Goal: Transaction & Acquisition: Purchase product/service

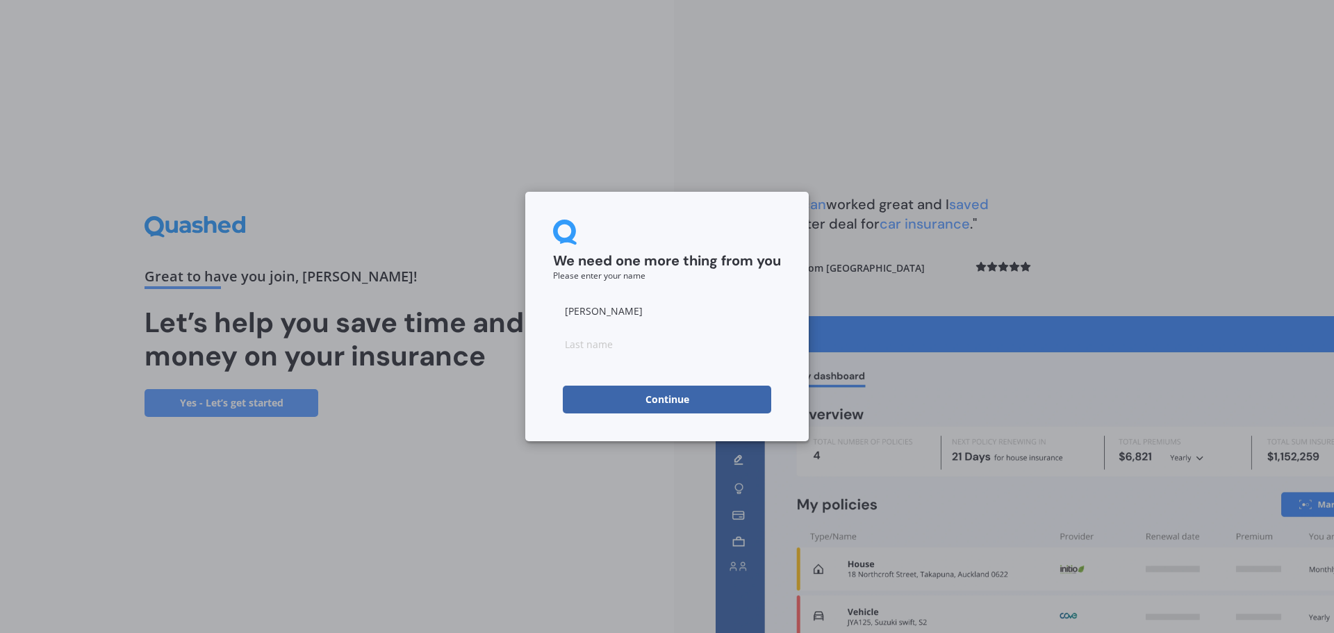
click at [620, 346] on input at bounding box center [667, 344] width 228 height 28
type input "Barnes"
click at [587, 400] on button "Continue" at bounding box center [667, 400] width 208 height 28
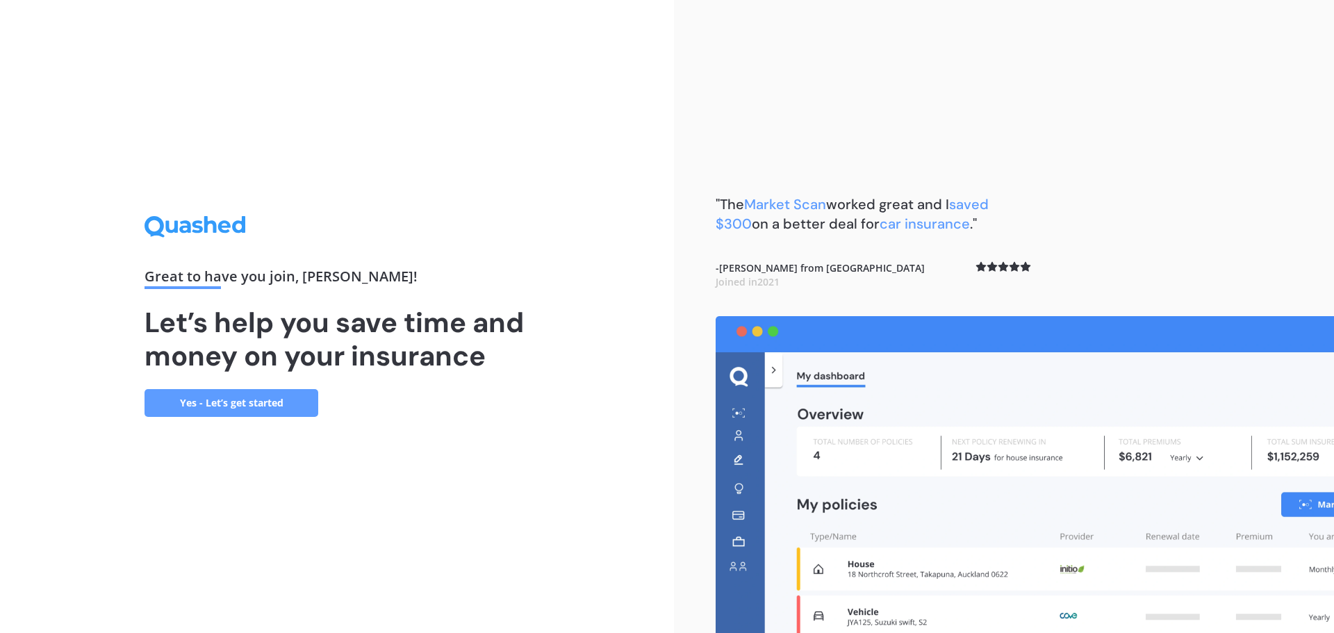
click at [248, 405] on link "Yes - Let’s get started" at bounding box center [232, 403] width 174 height 28
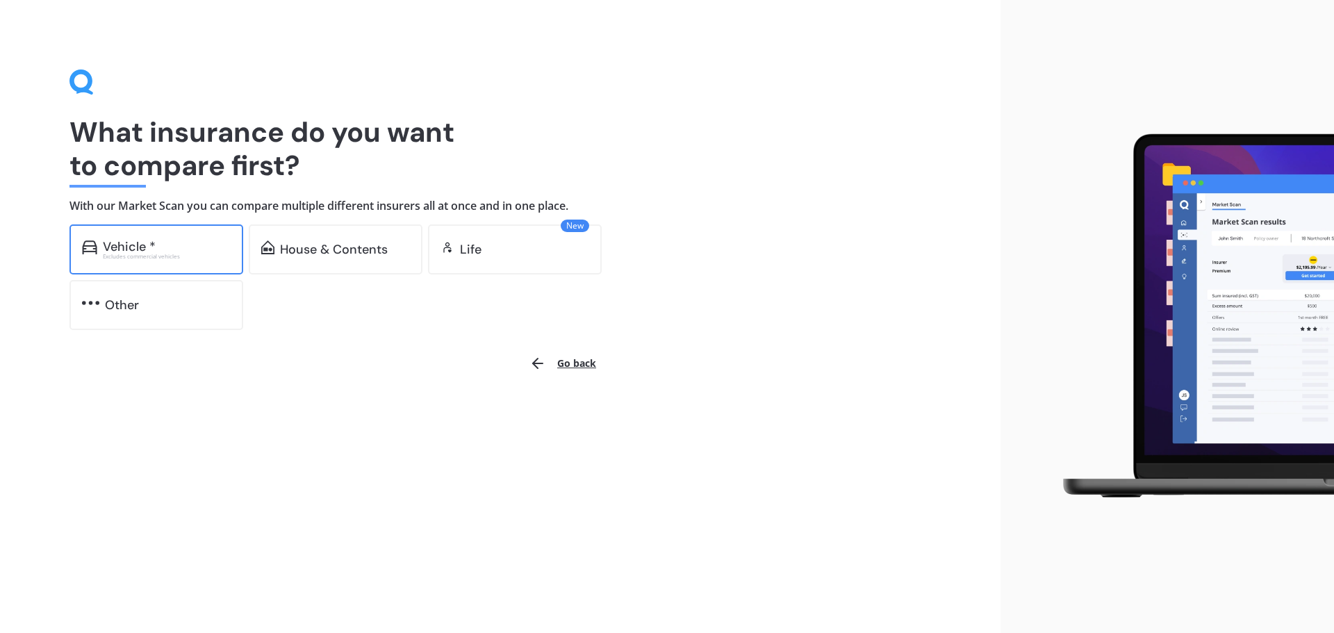
click at [198, 254] on div "Excludes commercial vehicles" at bounding box center [167, 257] width 128 height 6
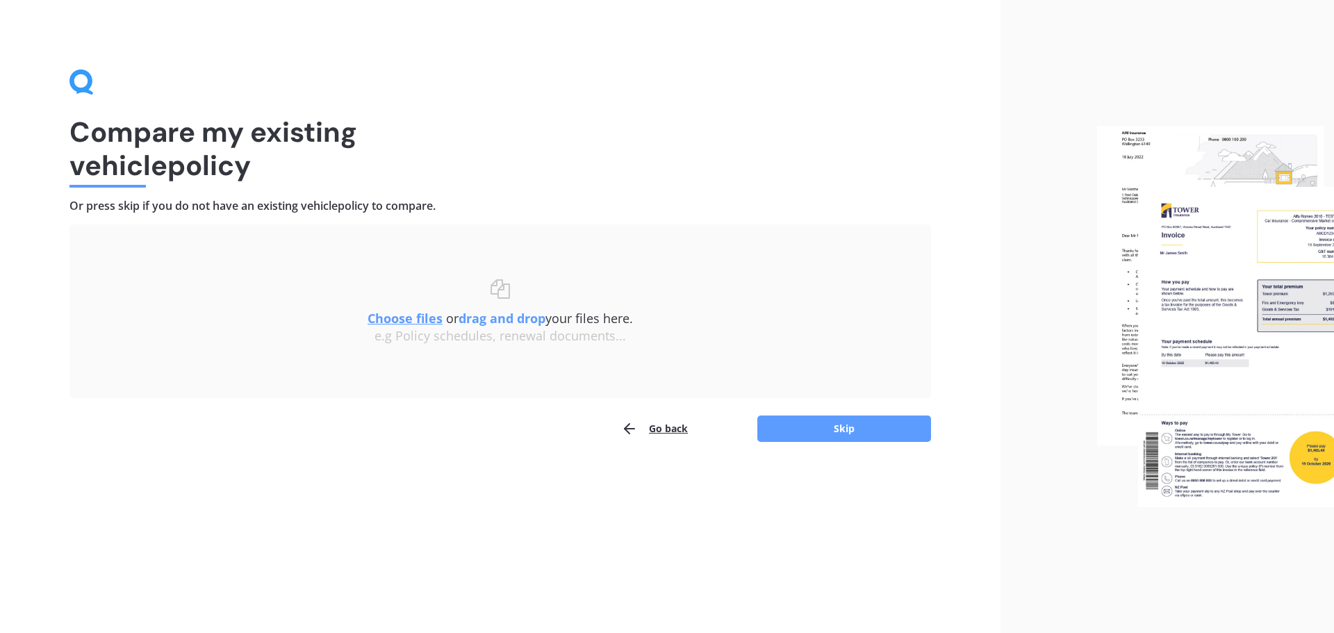
click at [427, 322] on u "Choose files" at bounding box center [405, 318] width 75 height 17
click at [850, 433] on button "Skip" at bounding box center [845, 429] width 174 height 26
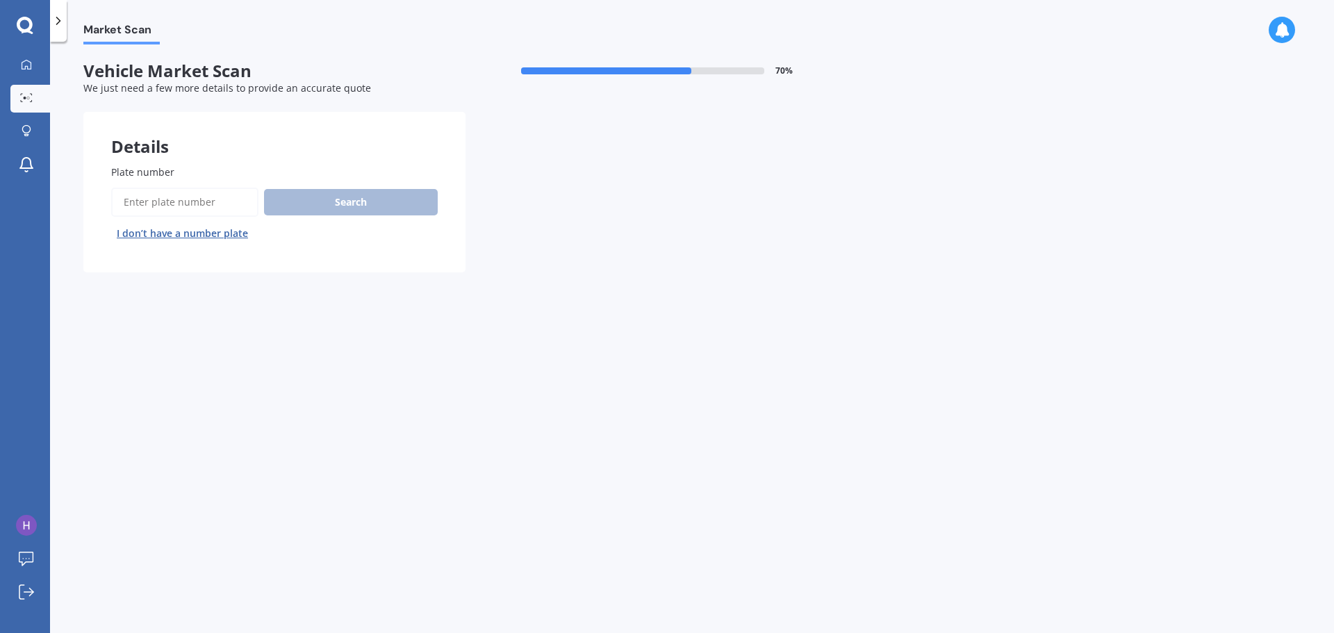
click at [234, 209] on input "Plate number" at bounding box center [184, 202] width 147 height 29
type input "gqk405"
click at [402, 197] on button "Search" at bounding box center [351, 202] width 174 height 26
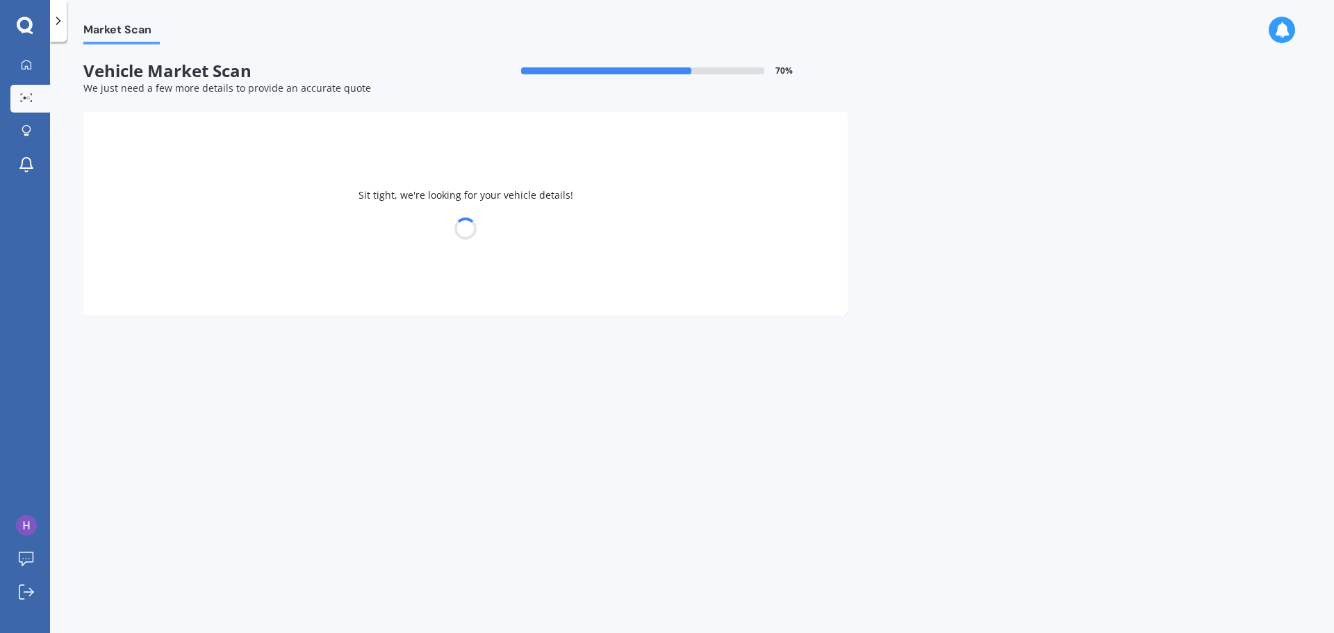
select select "TOYOTA"
select select "COROLLA"
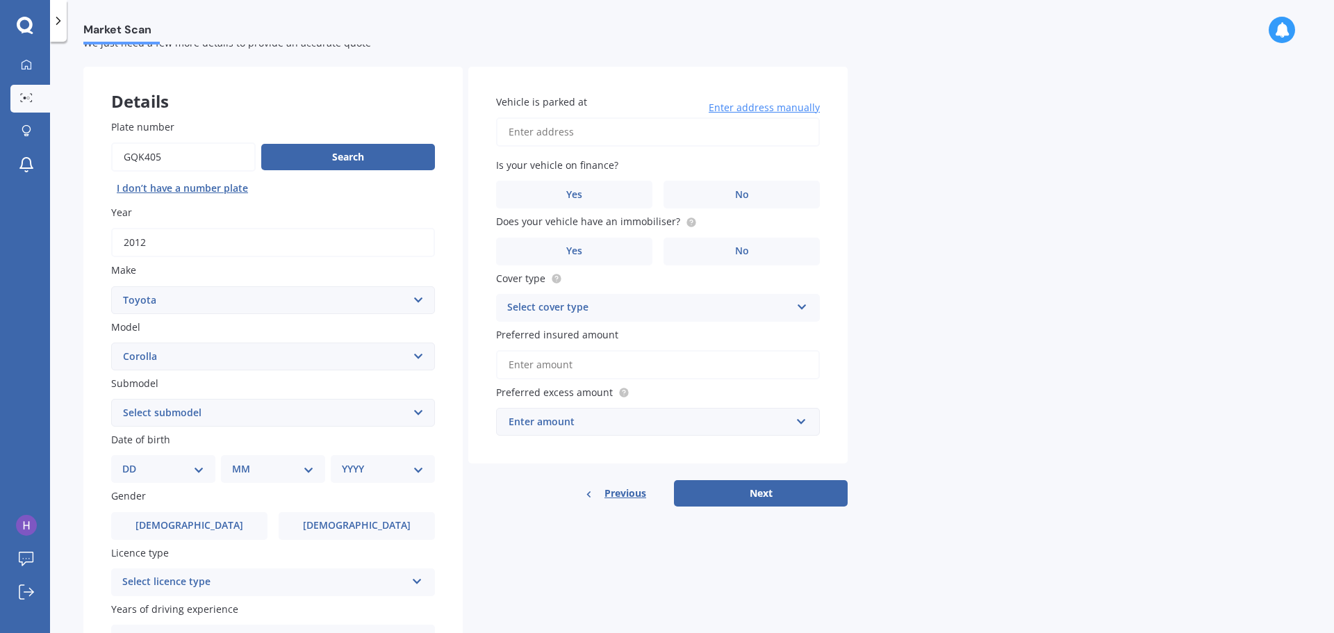
scroll to position [69, 0]
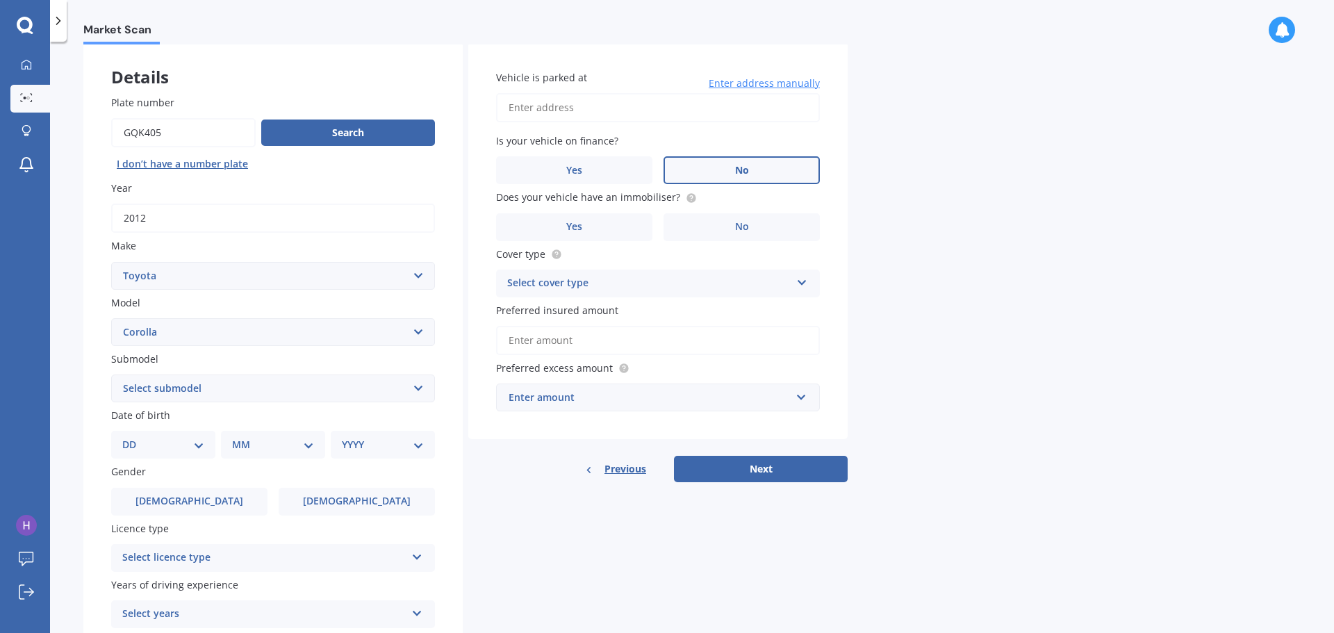
click at [719, 171] on label "No" at bounding box center [742, 170] width 156 height 28
click at [0, 0] on input "No" at bounding box center [0, 0] width 0 height 0
click at [743, 238] on label "No" at bounding box center [742, 227] width 156 height 28
click at [0, 0] on input "No" at bounding box center [0, 0] width 0 height 0
click at [690, 197] on icon at bounding box center [691, 196] width 3 height 3
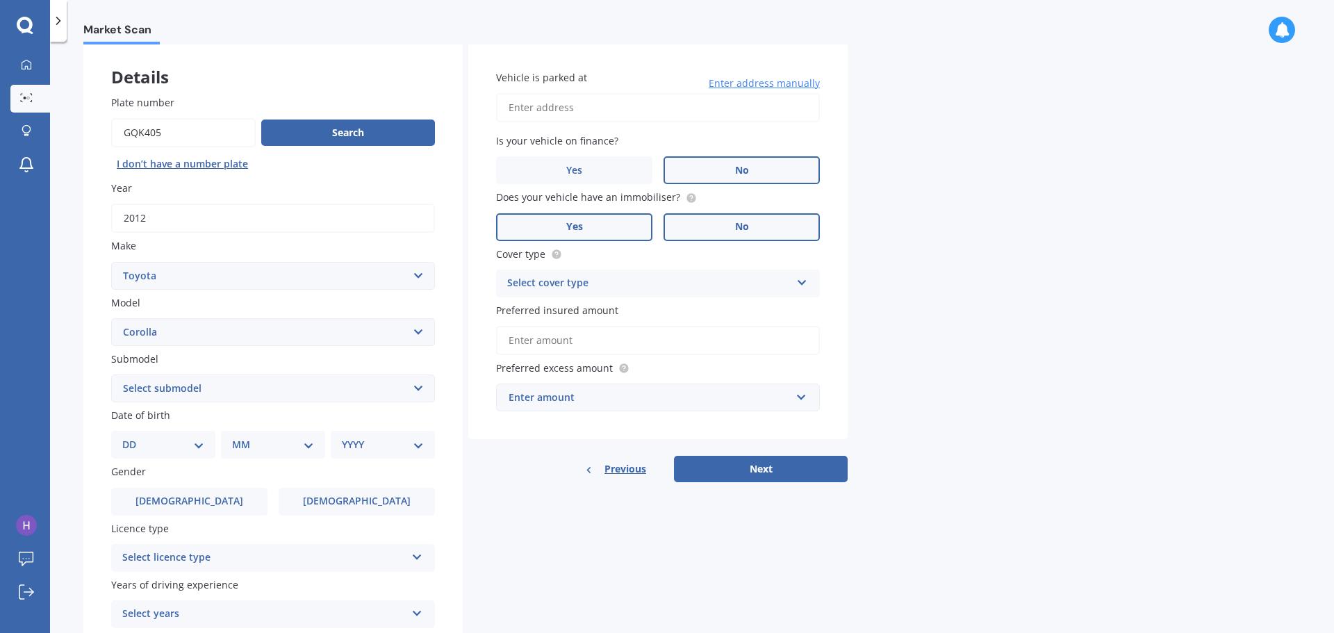
click at [626, 222] on label "Yes" at bounding box center [574, 227] width 156 height 28
click at [0, 0] on input "Yes" at bounding box center [0, 0] width 0 height 0
click at [650, 279] on div "Select cover type" at bounding box center [649, 283] width 284 height 17
click at [623, 317] on div "Comprehensive" at bounding box center [658, 310] width 322 height 25
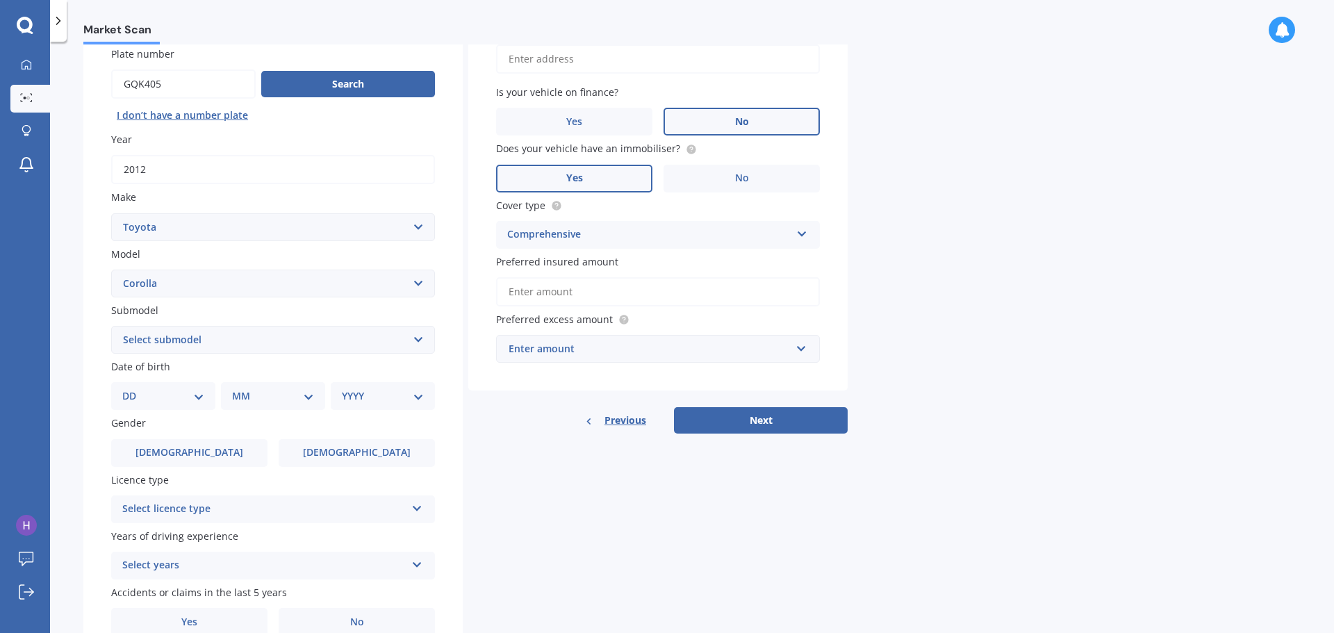
scroll to position [139, 0]
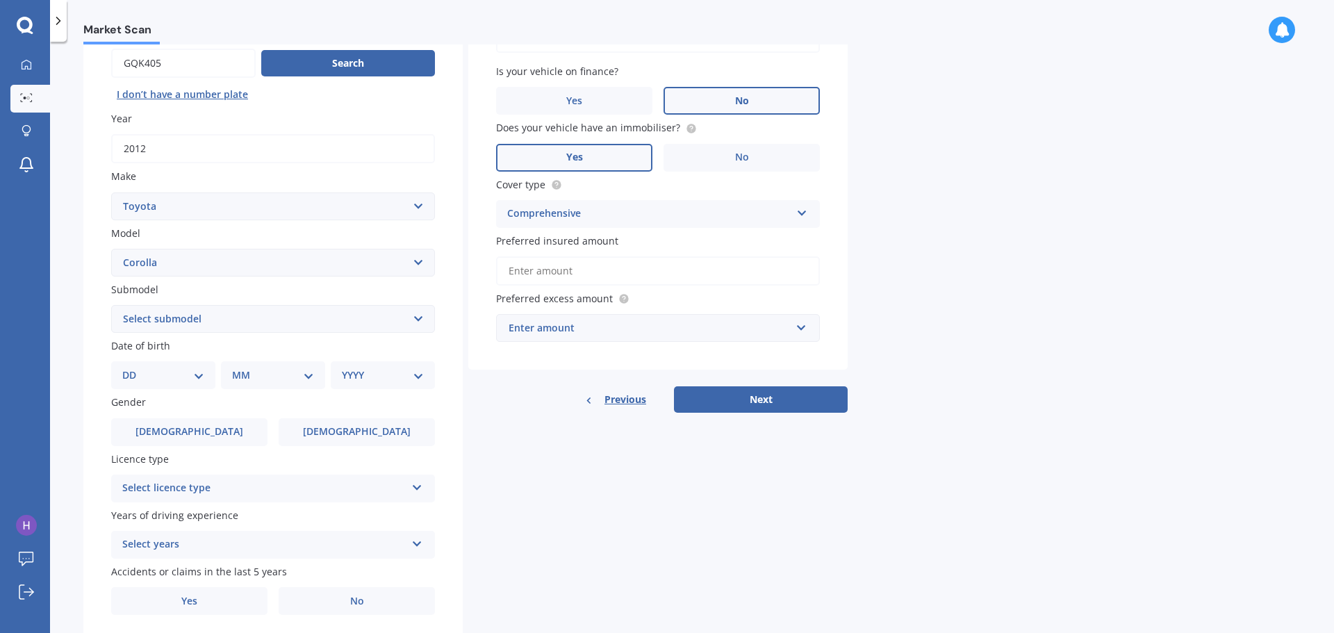
click at [583, 268] on input "Preferred insured amount" at bounding box center [658, 270] width 324 height 29
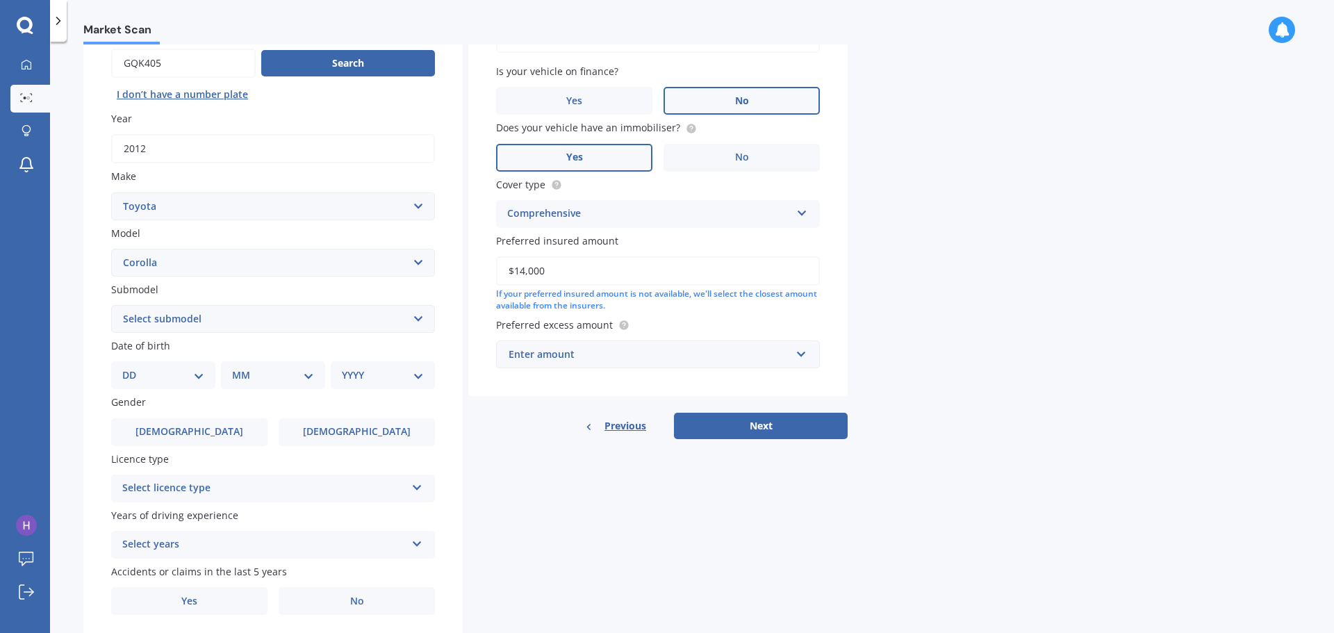
type input "$14,000"
click at [669, 360] on div "Enter amount" at bounding box center [650, 354] width 282 height 15
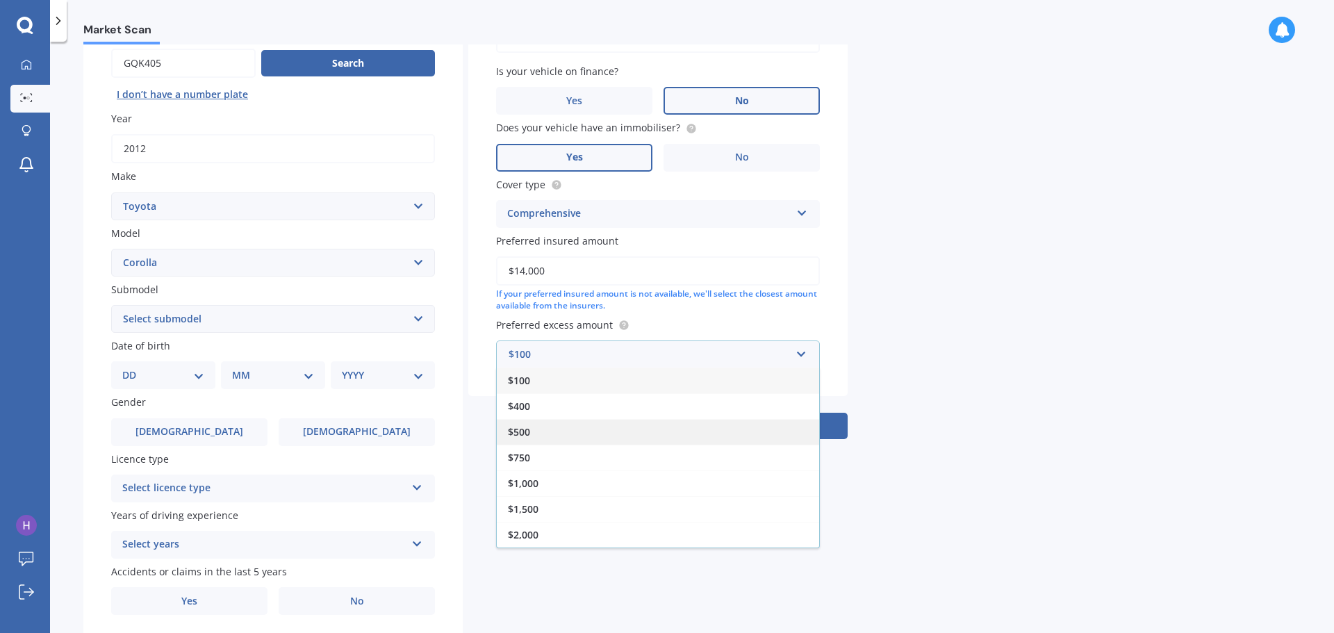
click at [562, 427] on div "$500" at bounding box center [658, 432] width 322 height 26
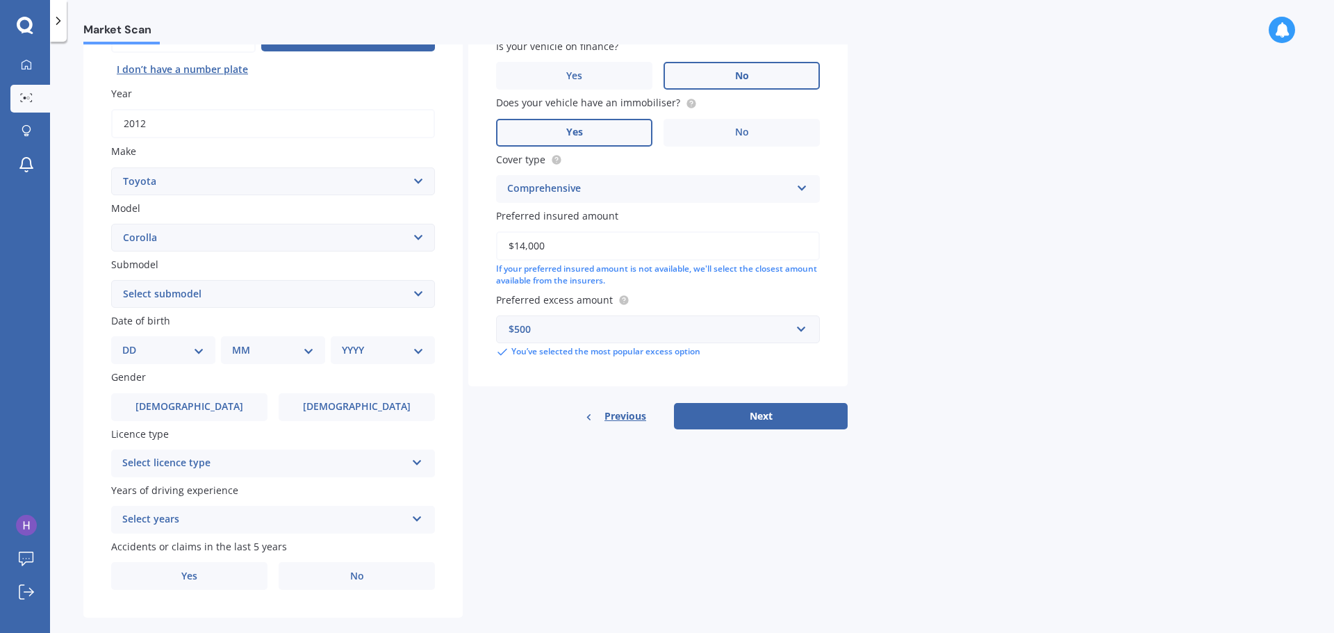
scroll to position [185, 0]
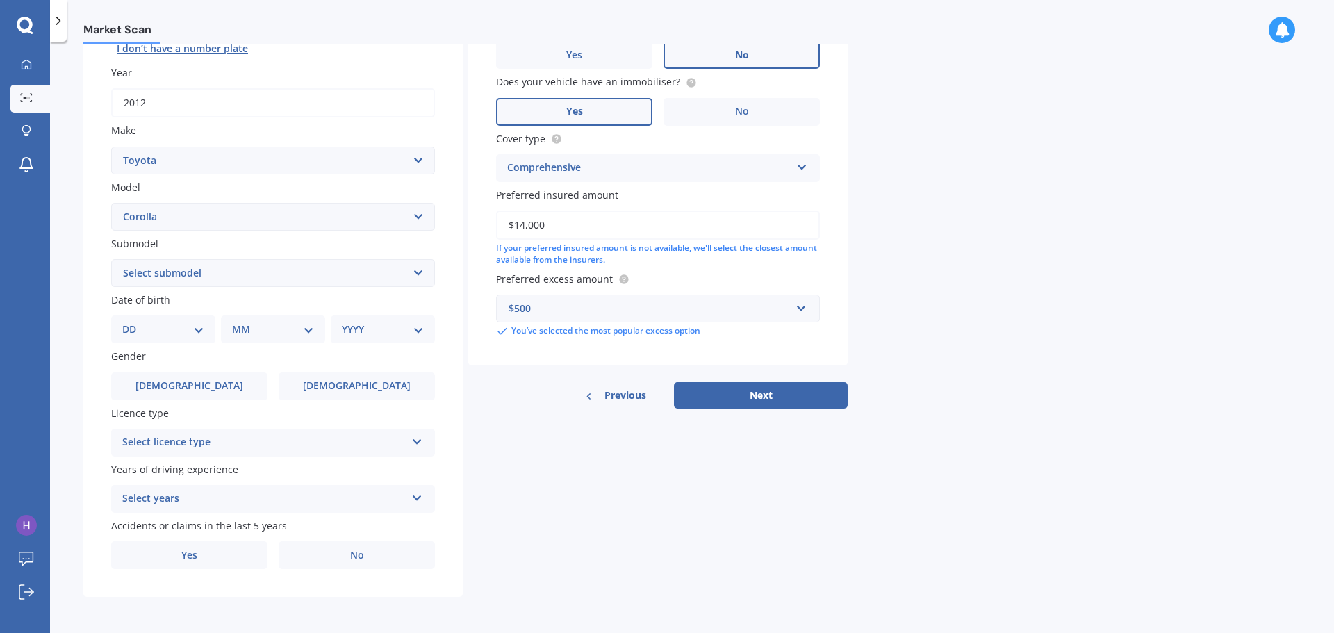
drag, startPoint x: 159, startPoint y: 322, endPoint x: 161, endPoint y: 332, distance: 9.3
click at [159, 322] on select "DD 01 02 03 04 05 06 07 08 09 10 11 12 13 14 15 16 17 18 19 20 21 22 23 24 25 2…" at bounding box center [163, 329] width 82 height 15
select select "05"
click at [133, 322] on select "DD 01 02 03 04 05 06 07 08 09 10 11 12 13 14 15 16 17 18 19 20 21 22 23 24 25 2…" at bounding box center [163, 329] width 82 height 15
click at [269, 336] on select "MM 01 02 03 04 05 06 07 08 09 10 11 12" at bounding box center [276, 329] width 76 height 15
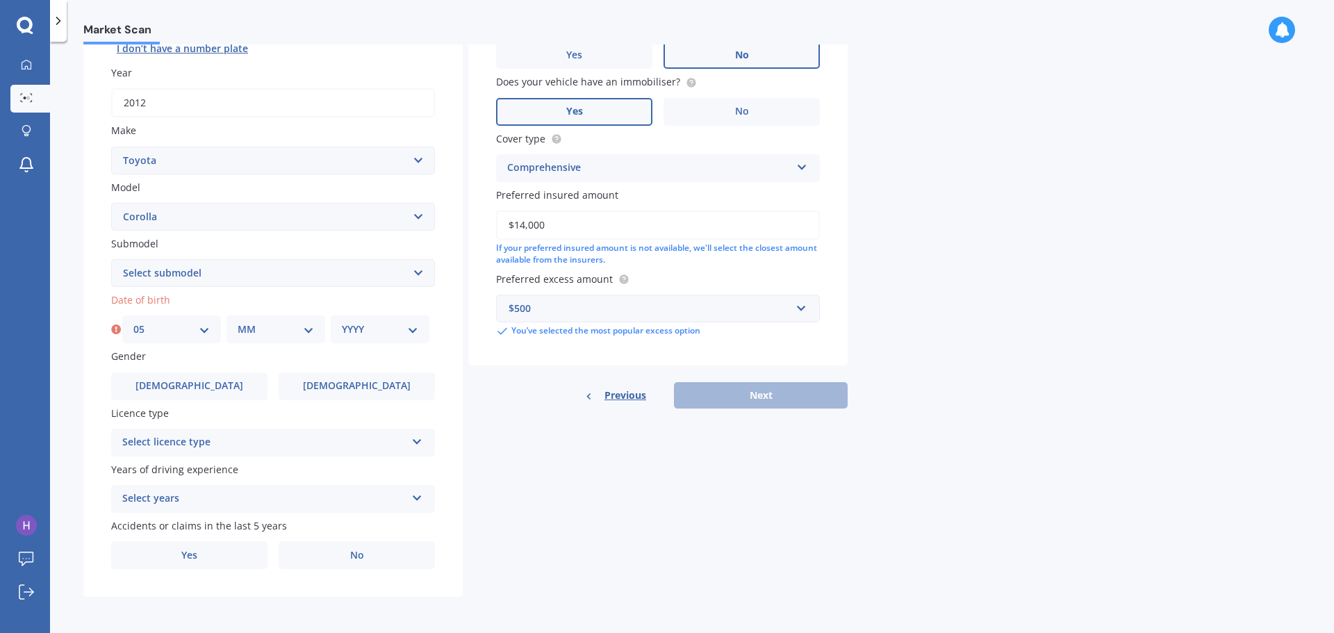
select select "06"
click at [238, 322] on select "MM 01 02 03 04 05 06 07 08 09 10 11 12" at bounding box center [276, 329] width 76 height 15
drag, startPoint x: 375, startPoint y: 325, endPoint x: 375, endPoint y: 350, distance: 25.0
click at [375, 325] on select "YYYY 2025 2024 2023 2022 2021 2020 2019 2018 2017 2016 2015 2014 2013 2012 2011…" at bounding box center [380, 329] width 76 height 15
select select "1995"
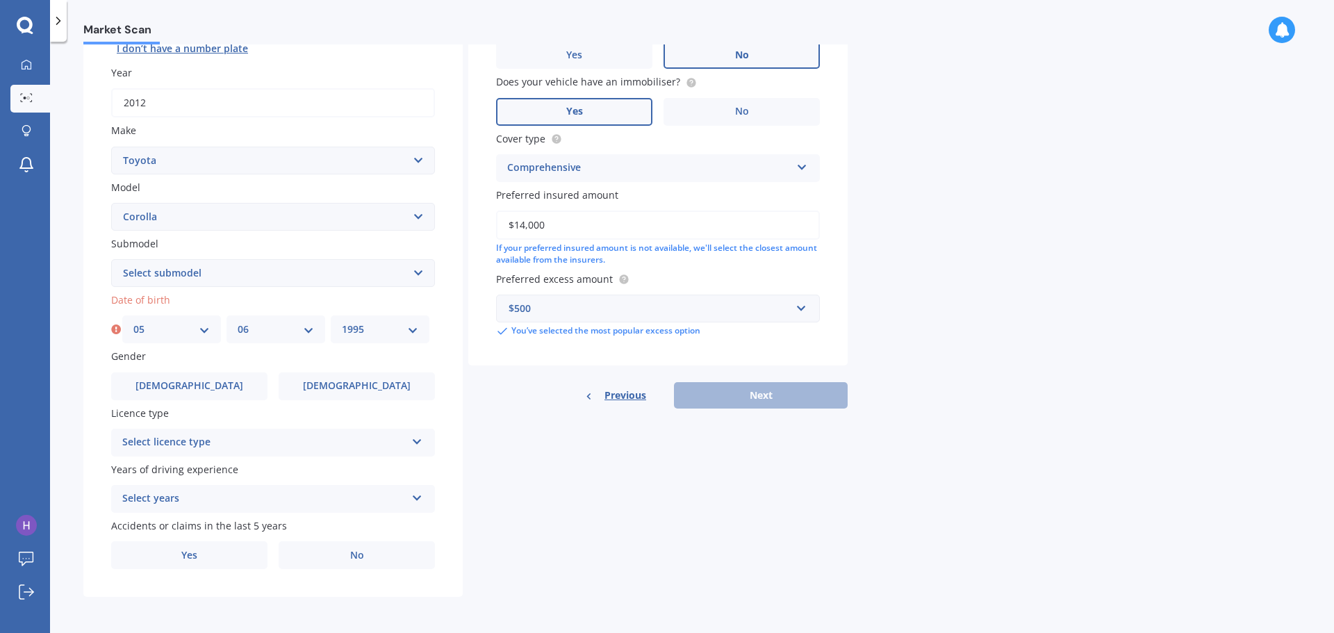
click at [342, 322] on select "YYYY 2025 2024 2023 2022 2021 2020 2019 2018 2017 2016 2015 2014 2013 2012 2011…" at bounding box center [380, 329] width 76 height 15
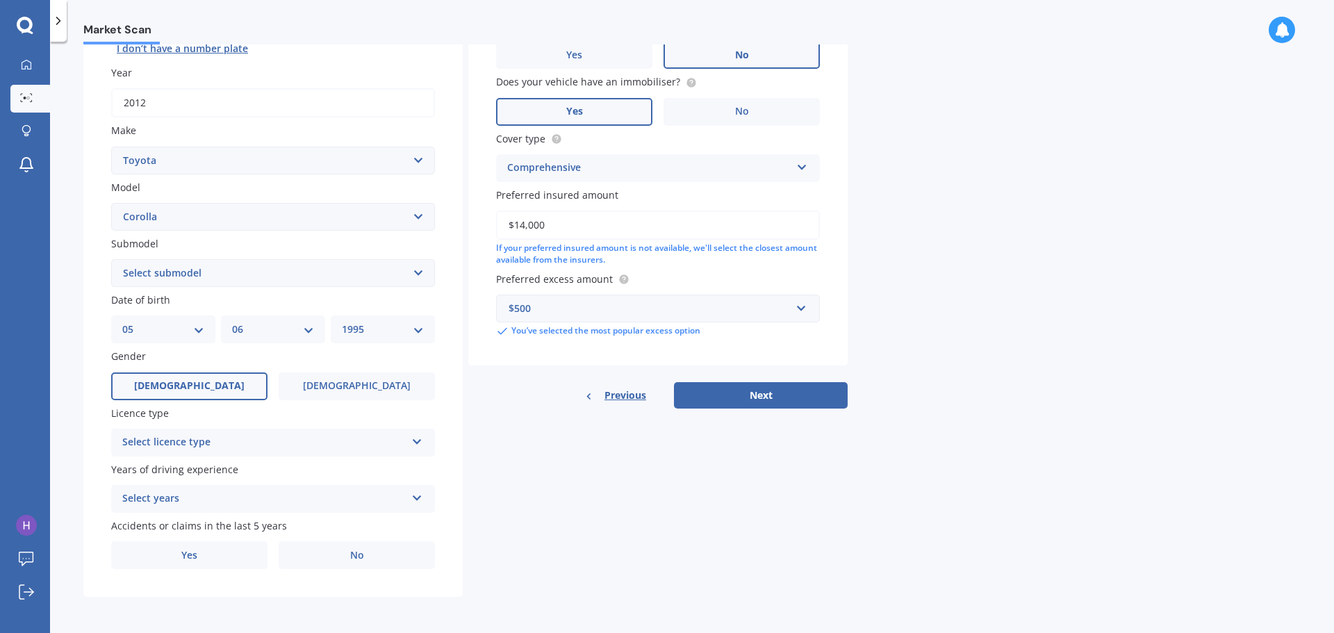
click at [227, 388] on label "Male" at bounding box center [189, 387] width 156 height 28
click at [0, 0] on input "Male" at bounding box center [0, 0] width 0 height 0
click at [240, 433] on div "Select licence type NZ Full NZ Restricted NZ Learners Australia United Kingdom …" at bounding box center [273, 443] width 324 height 28
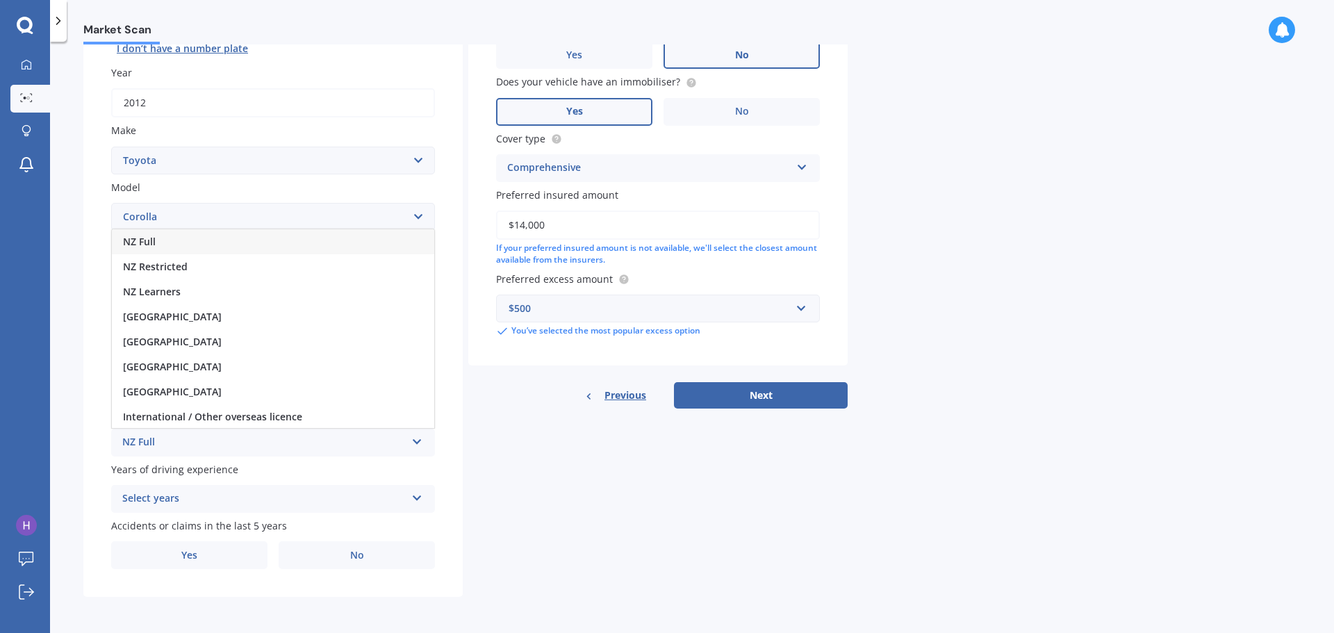
click at [229, 239] on div "NZ Full" at bounding box center [273, 241] width 322 height 25
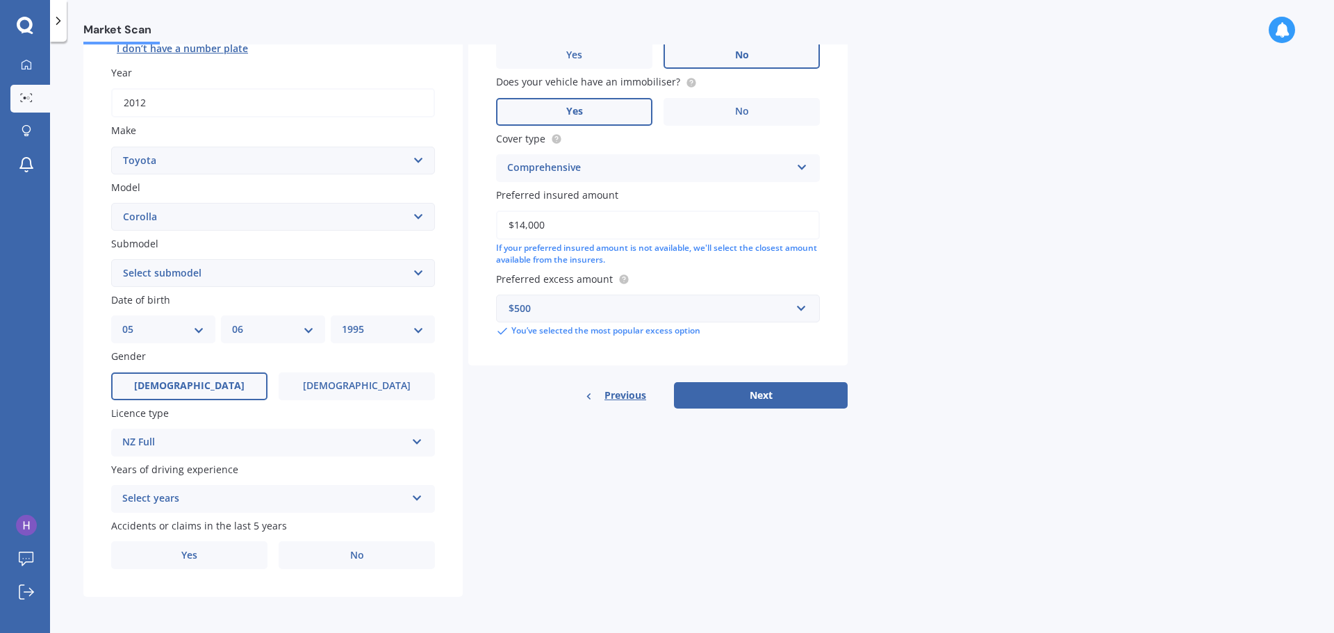
click at [259, 504] on div "Select years" at bounding box center [264, 499] width 284 height 17
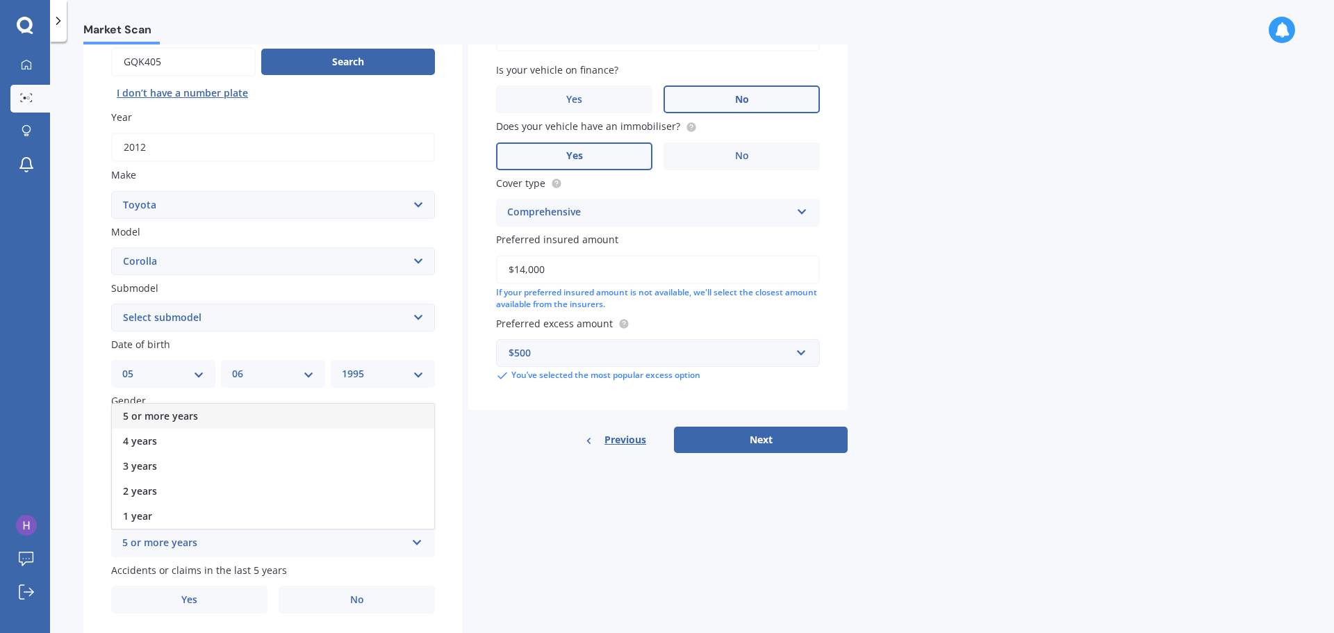
scroll to position [115, 0]
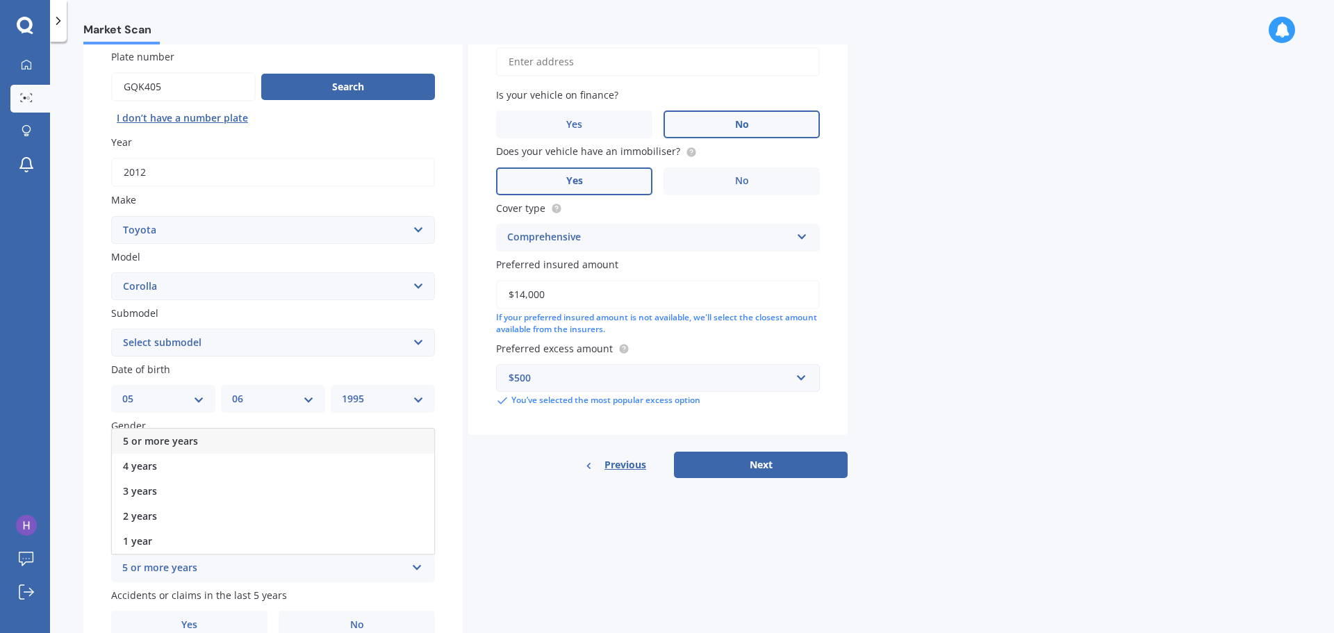
click at [198, 441] on div "5 or more years" at bounding box center [273, 441] width 322 height 25
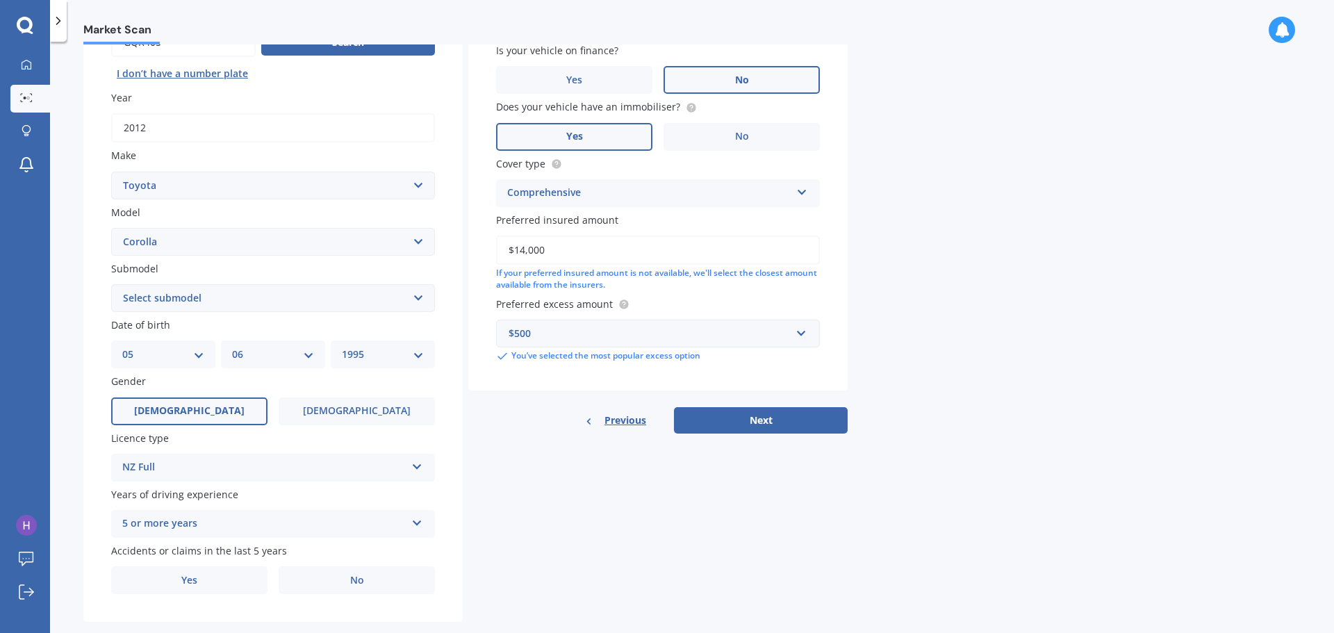
scroll to position [185, 0]
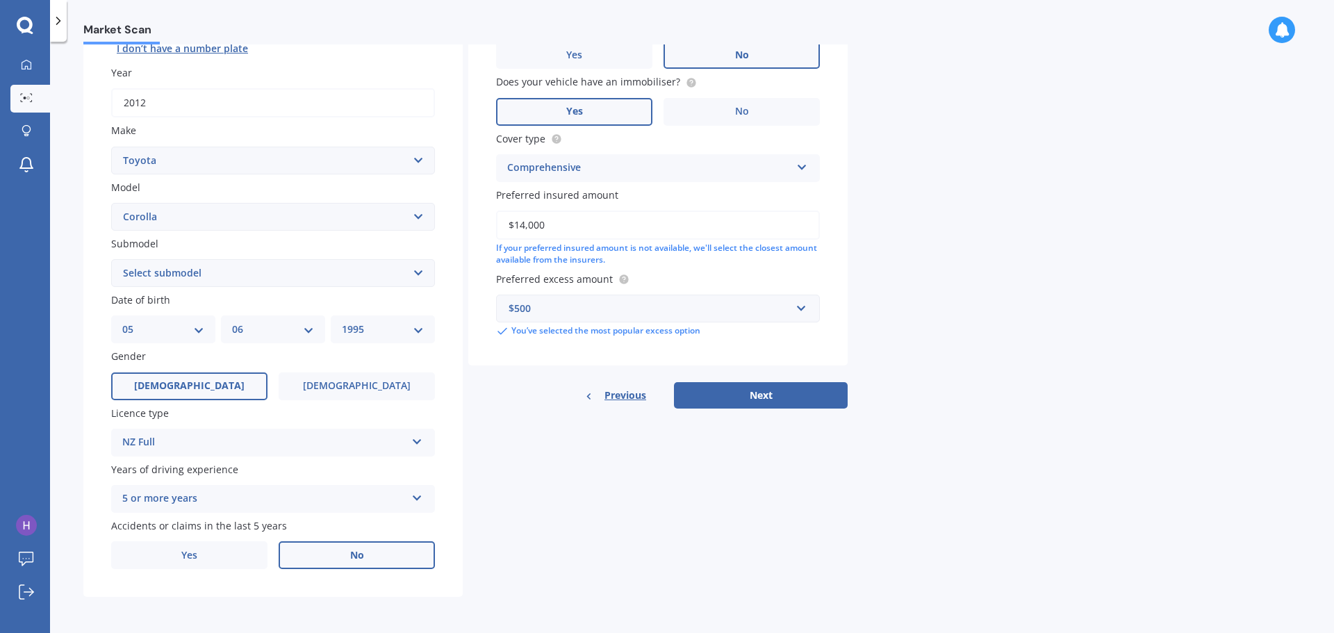
click at [359, 554] on span "No" at bounding box center [357, 556] width 14 height 12
click at [0, 0] on input "No" at bounding box center [0, 0] width 0 height 0
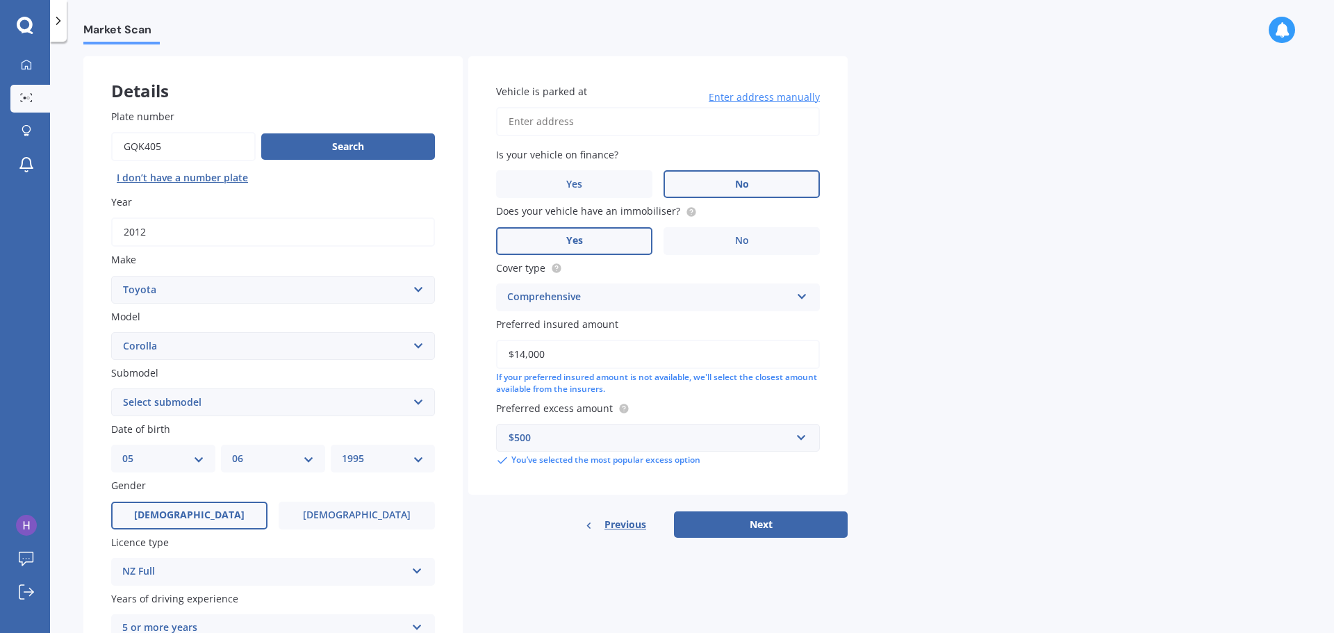
scroll to position [46, 0]
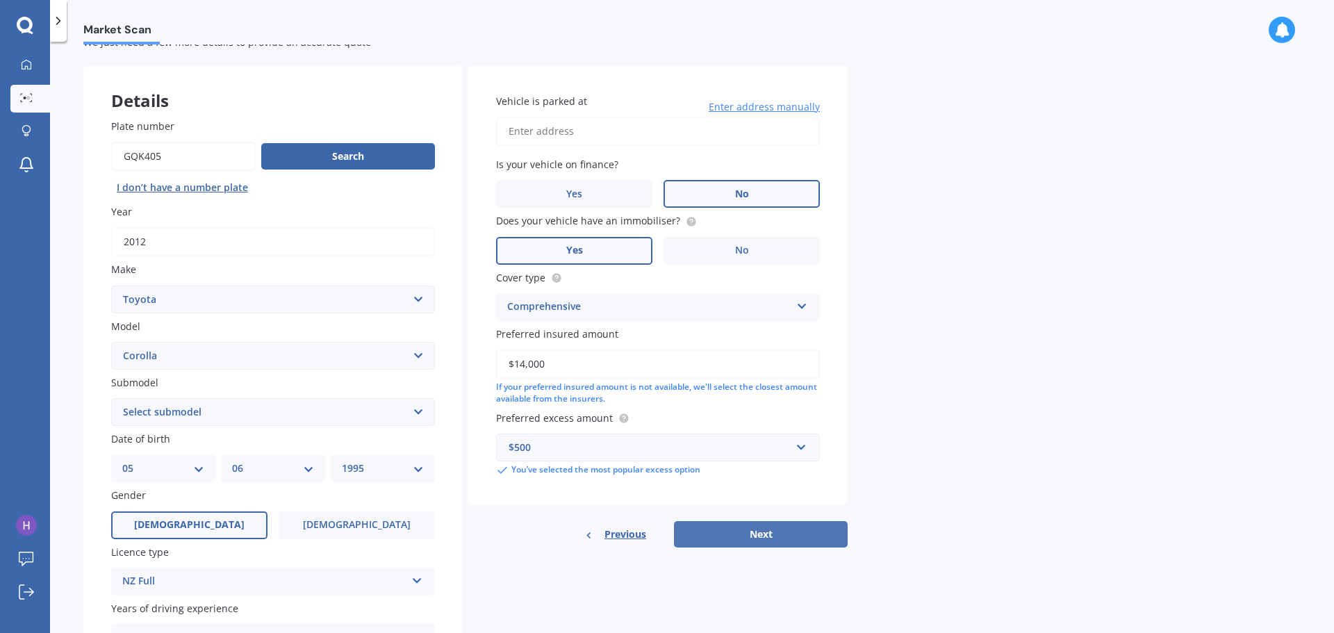
click at [754, 541] on button "Next" at bounding box center [761, 534] width 174 height 26
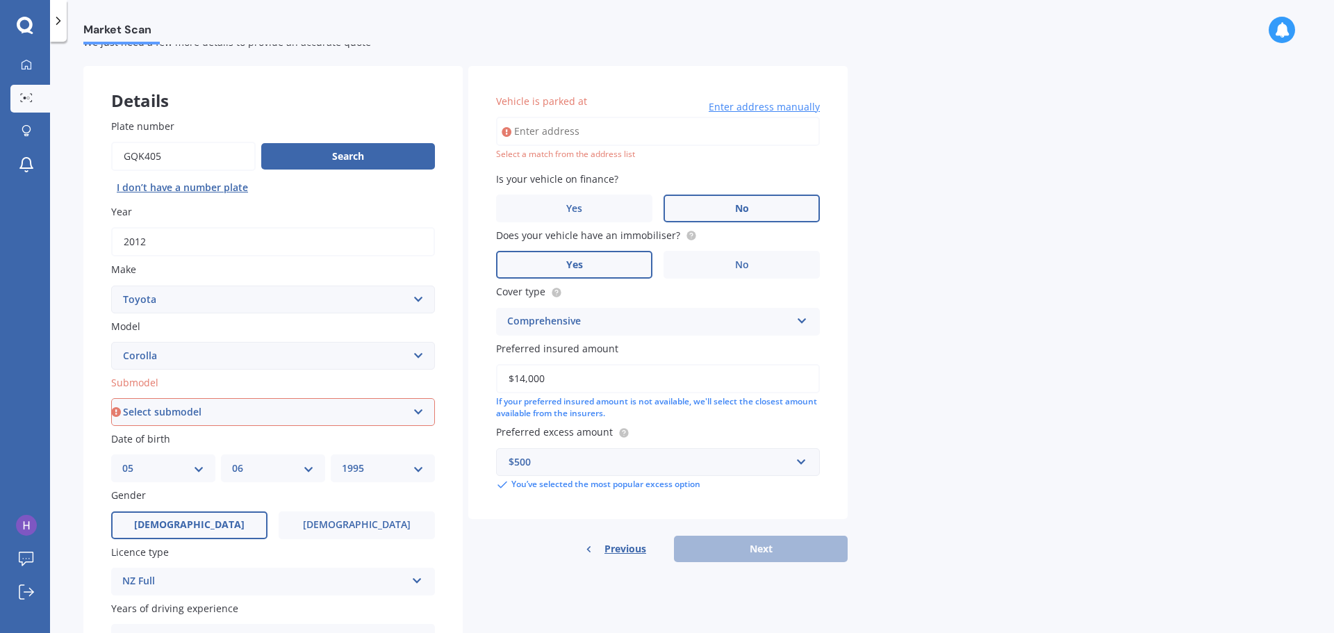
click at [605, 126] on input "Vehicle is parked at" at bounding box center [658, 131] width 324 height 29
type input "12 Russell Street, Freemans Bay, Auckland 1011"
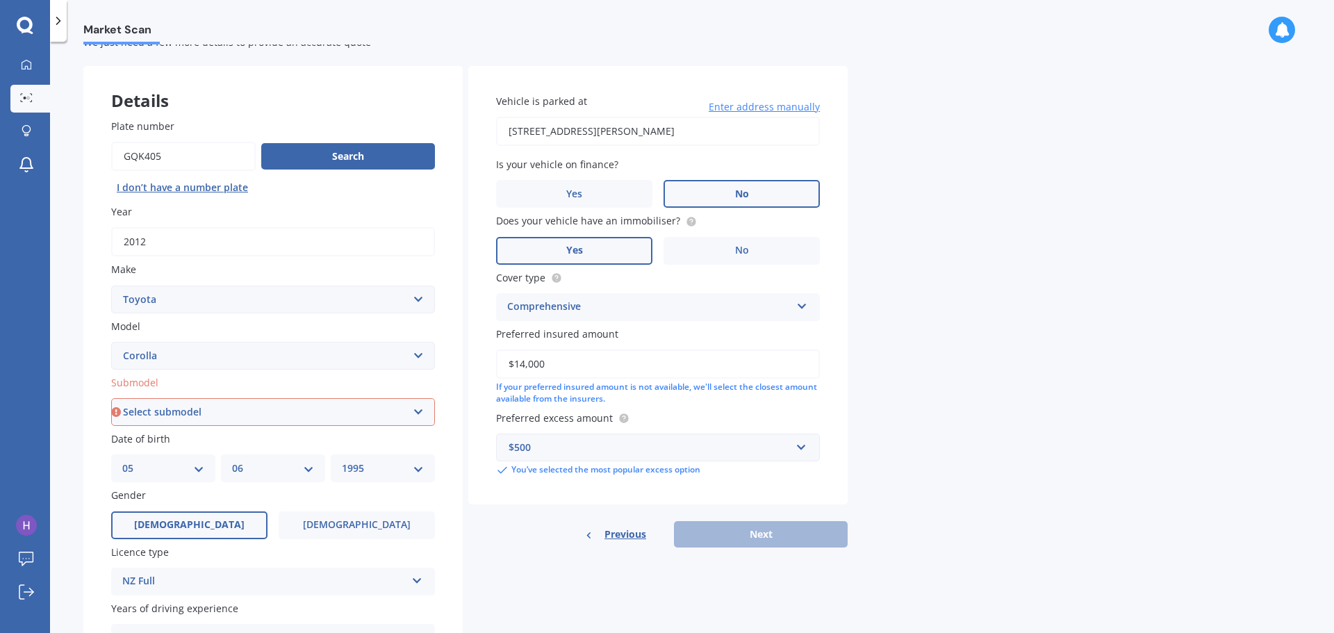
scroll to position [115, 0]
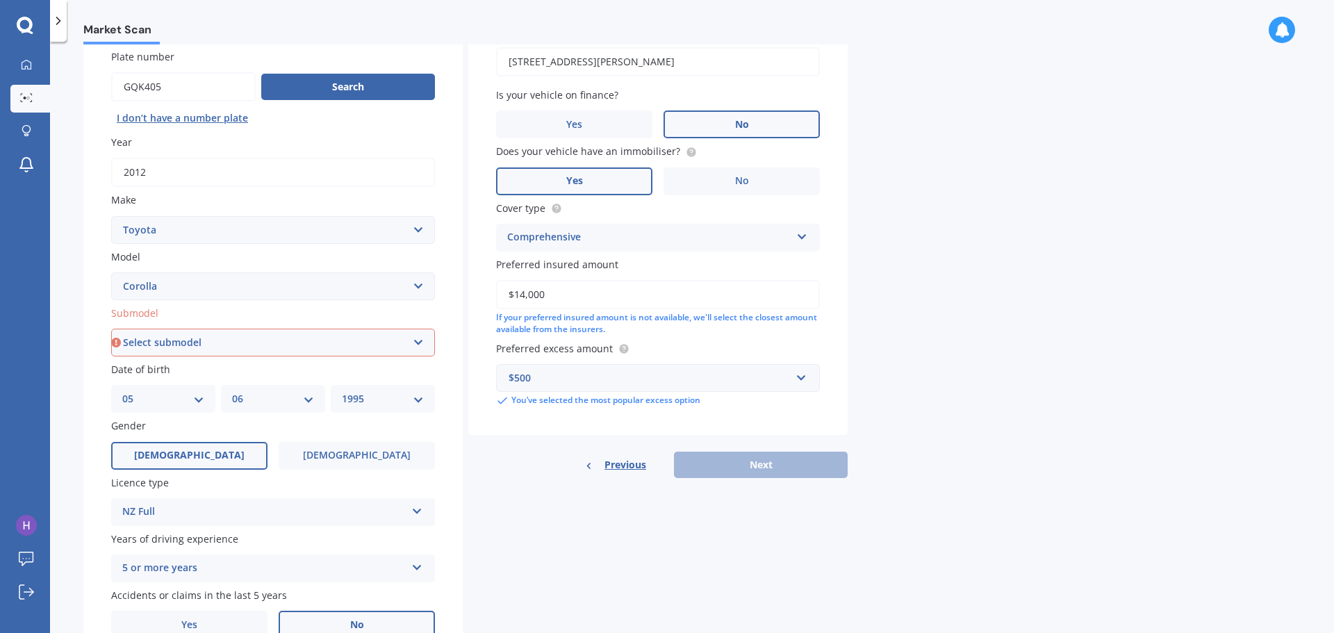
click at [265, 347] on select "Select submodel (All other) Axio Diesel Fielder 2WD Fielder 4WD FXGT GL GLX 1.8…" at bounding box center [273, 343] width 324 height 28
select select "HATCH"
click at [111, 329] on select "Select submodel (All other) Axio Diesel Fielder 2WD Fielder 4WD FXGT GL GLX 1.8…" at bounding box center [273, 343] width 324 height 28
click at [800, 461] on button "Next" at bounding box center [761, 465] width 174 height 26
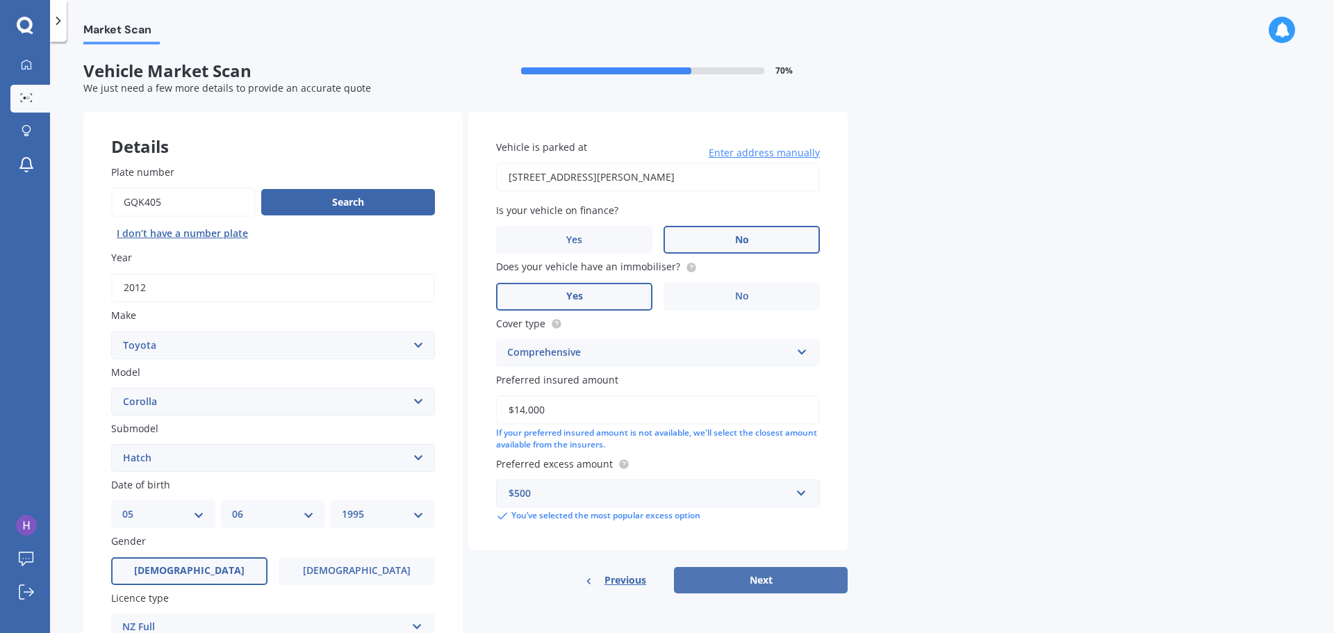
select select "05"
select select "06"
select select "1995"
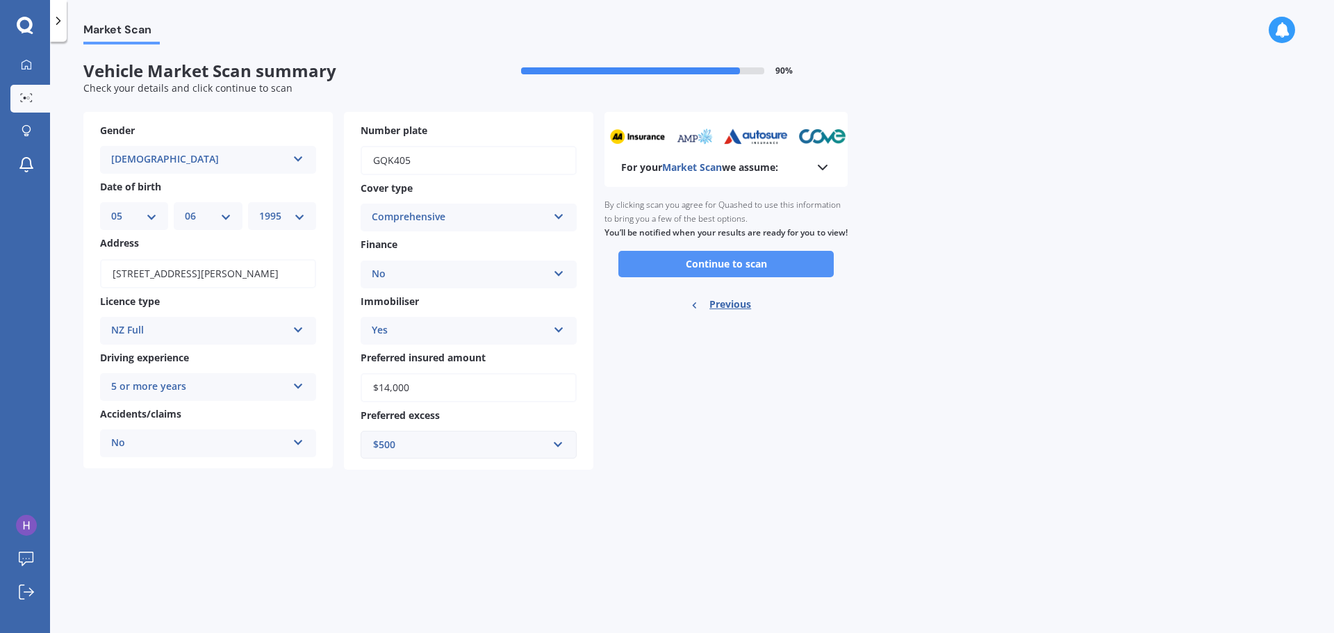
click at [739, 277] on button "Continue to scan" at bounding box center [726, 264] width 215 height 26
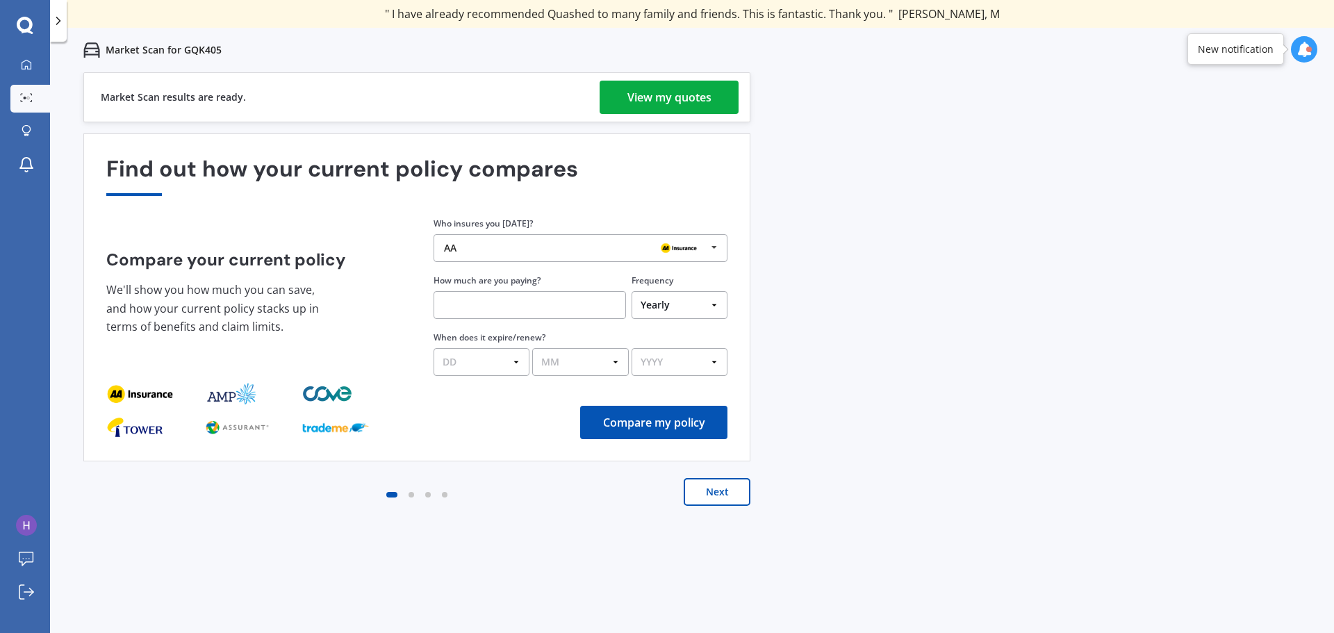
click at [686, 77] on div "Market Scan results are ready. View my quotes" at bounding box center [416, 97] width 667 height 50
click at [675, 90] on div "View my quotes" at bounding box center [670, 97] width 84 height 33
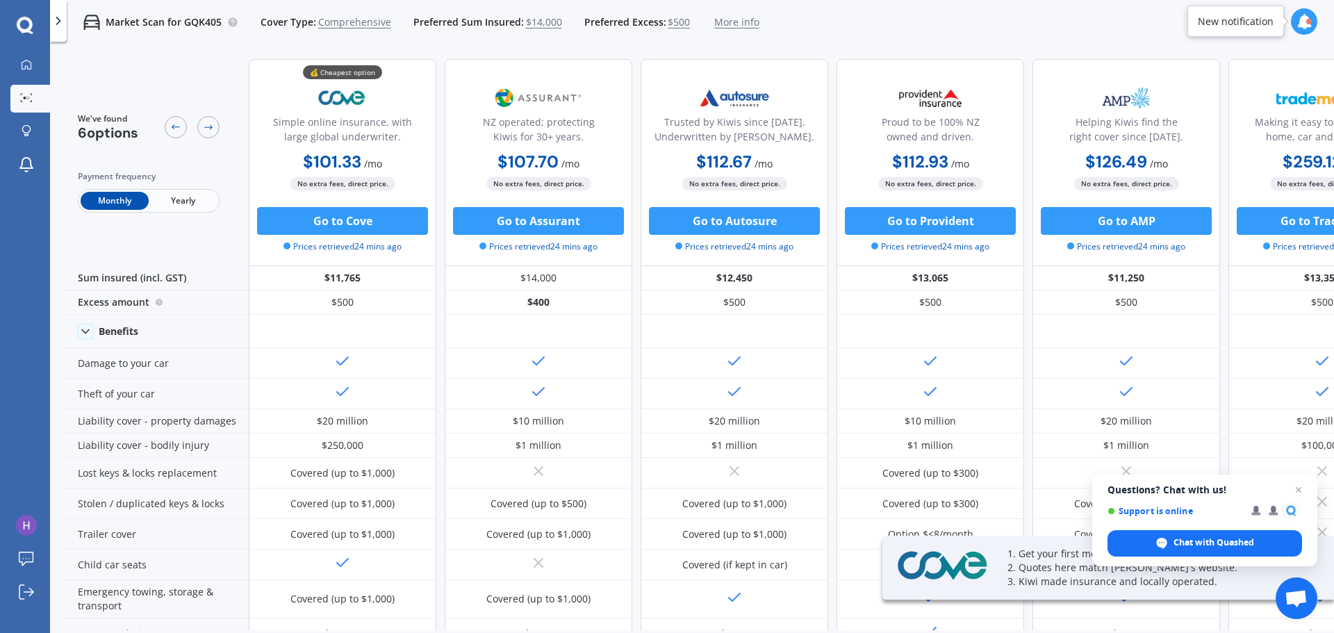
click at [188, 203] on span "Yearly" at bounding box center [183, 201] width 68 height 18
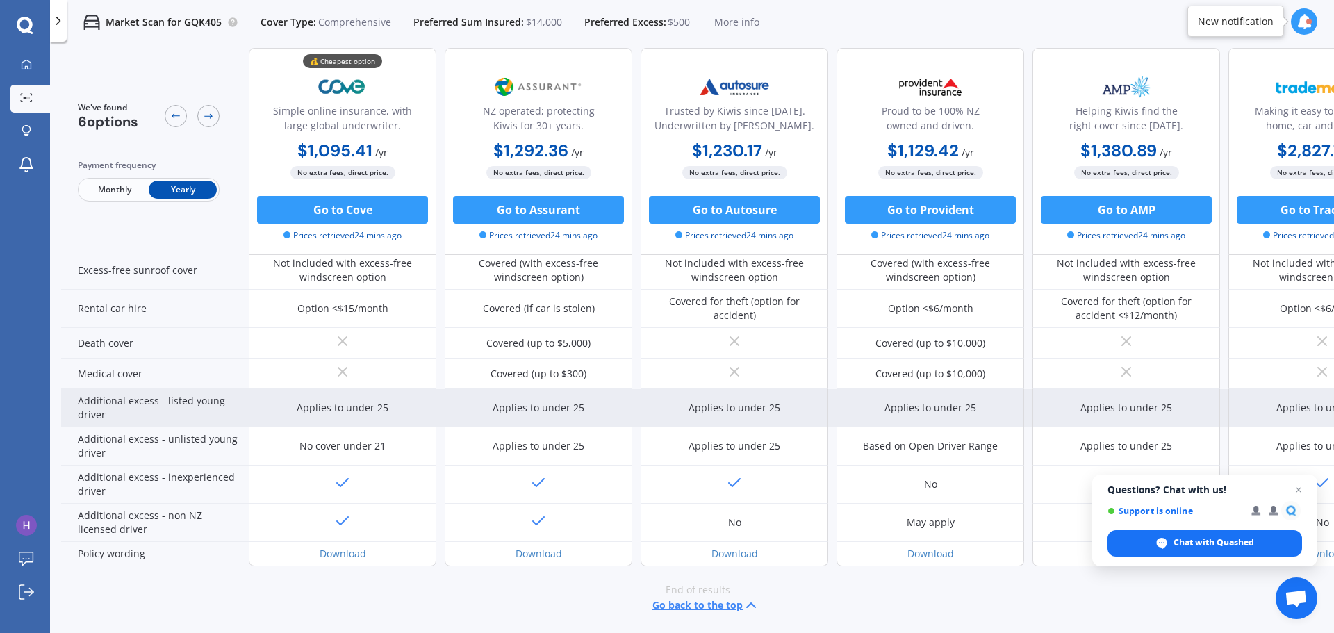
scroll to position [576, 0]
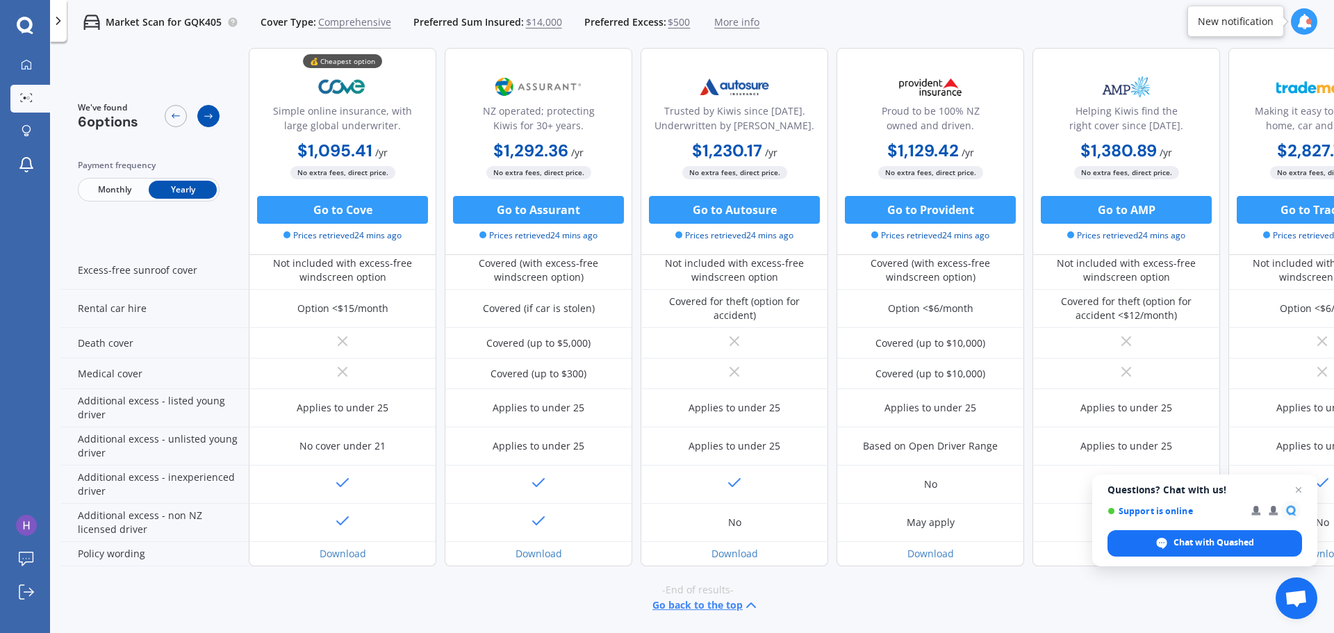
click at [213, 113] on icon at bounding box center [208, 116] width 11 height 11
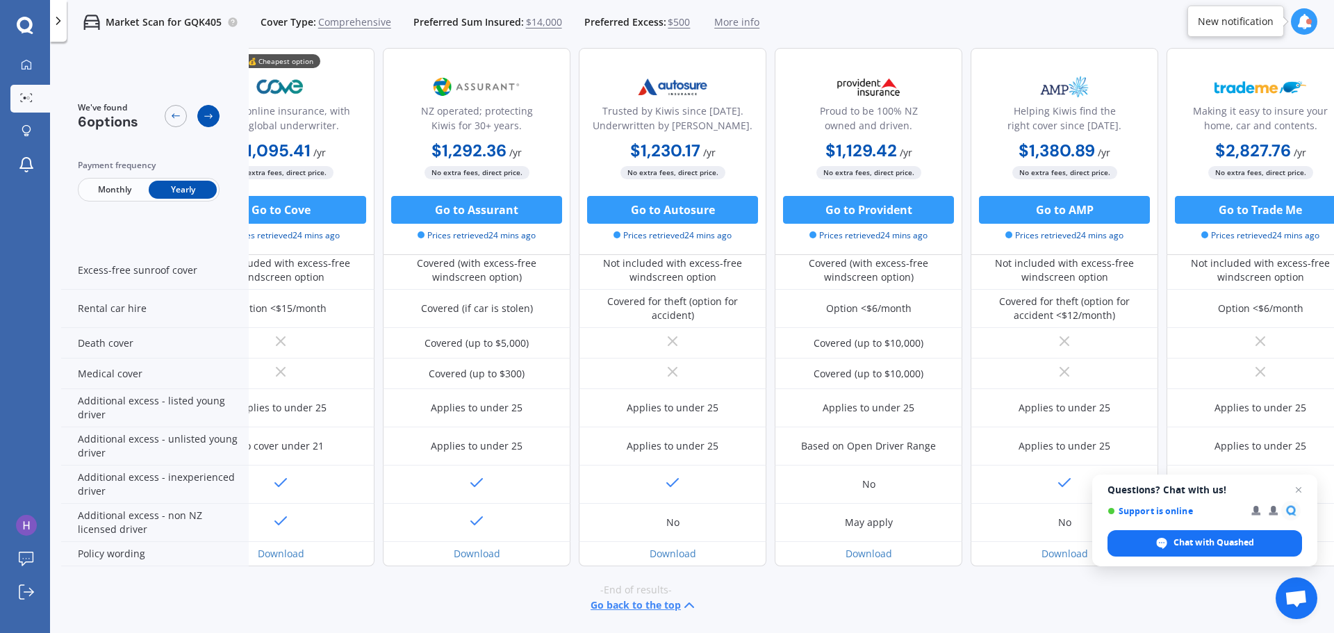
scroll to position [576, 89]
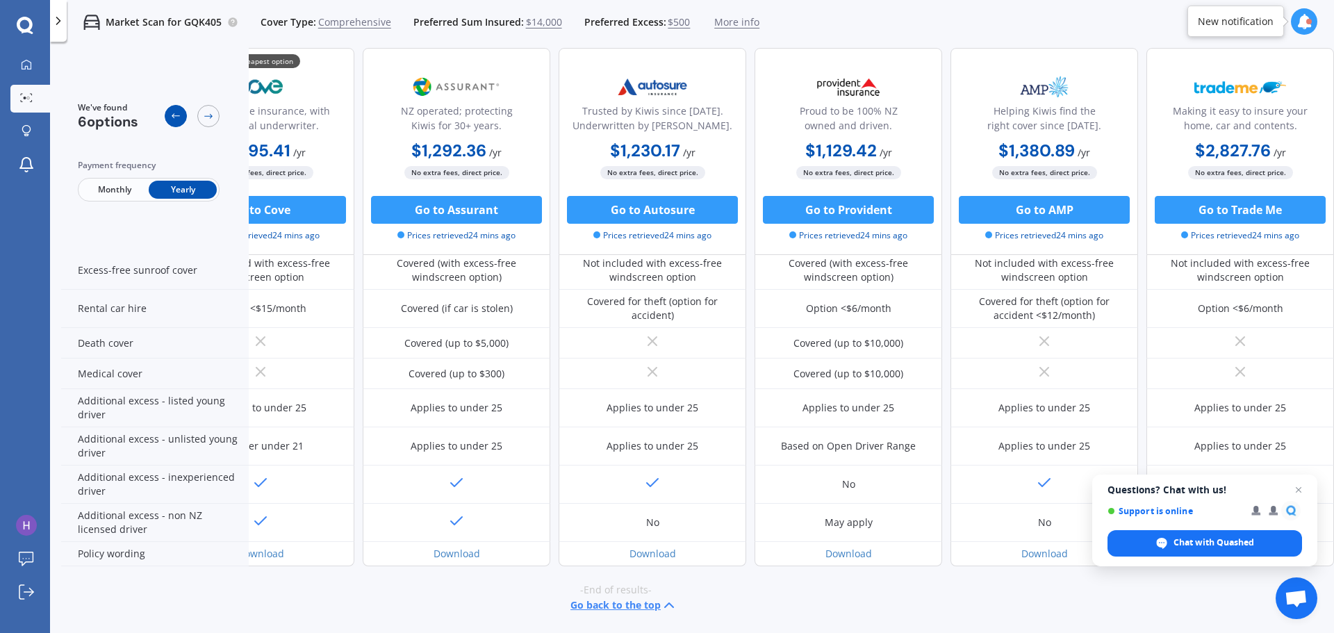
click at [181, 115] on div at bounding box center [176, 116] width 22 height 22
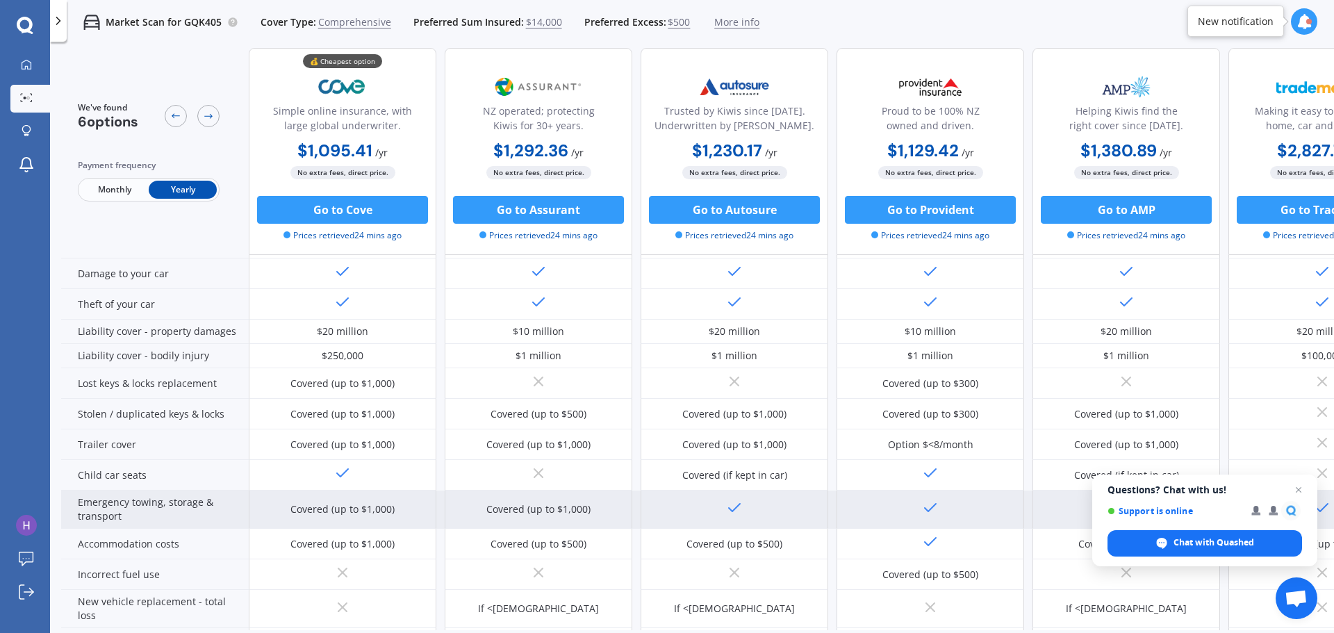
scroll to position [0, 0]
